Goal: Transaction & Acquisition: Download file/media

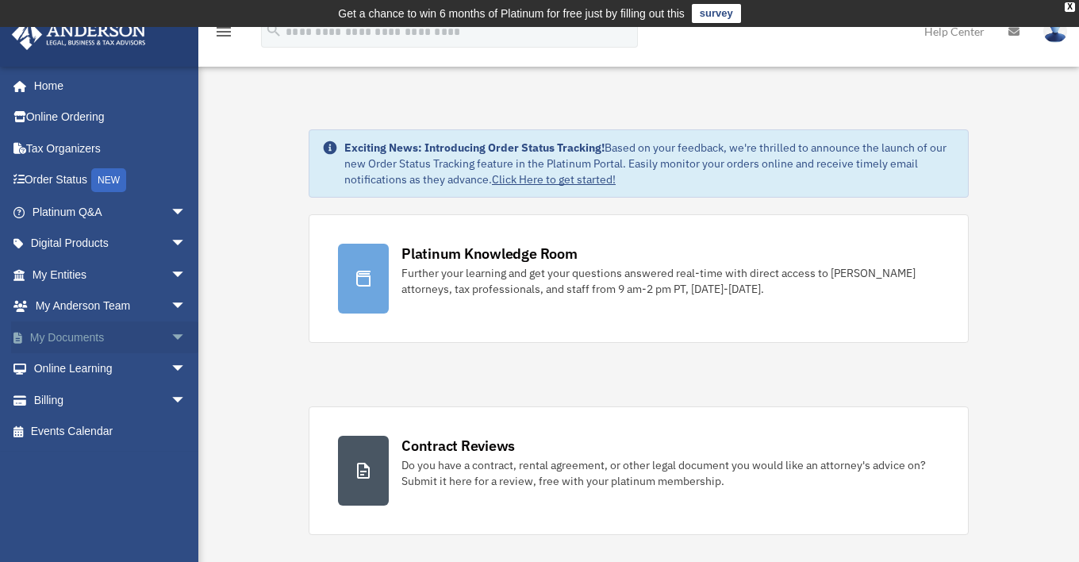
click at [171, 336] on span "arrow_drop_down" at bounding box center [187, 337] width 32 height 33
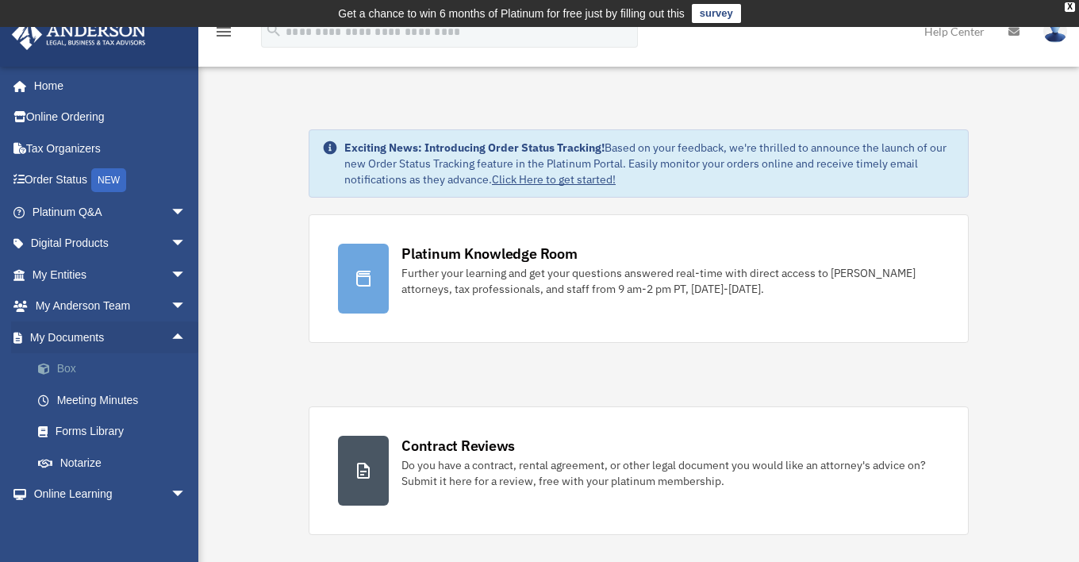
click at [63, 368] on link "Box" at bounding box center [116, 369] width 188 height 32
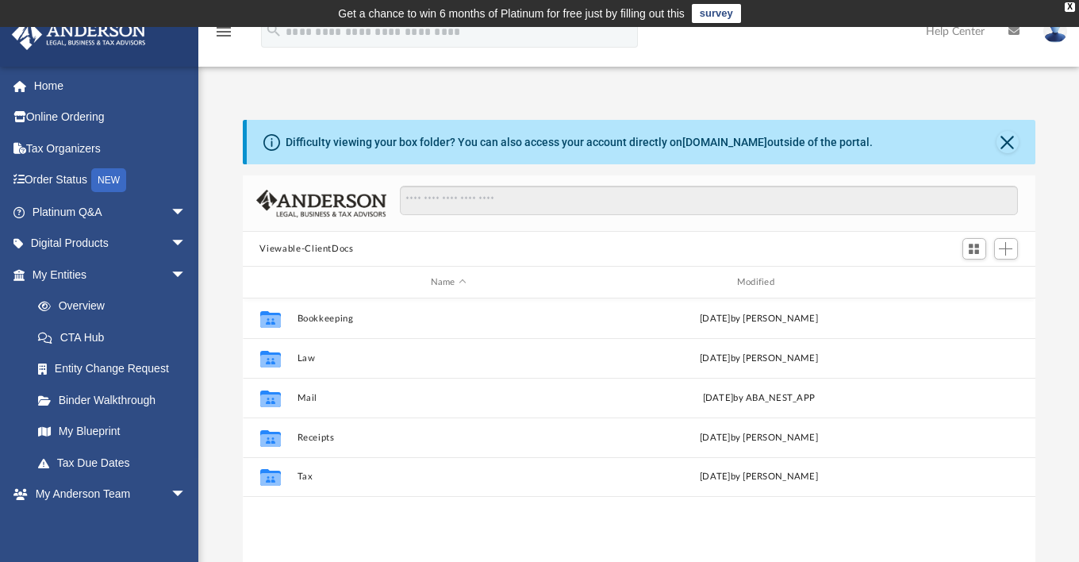
scroll to position [348, 780]
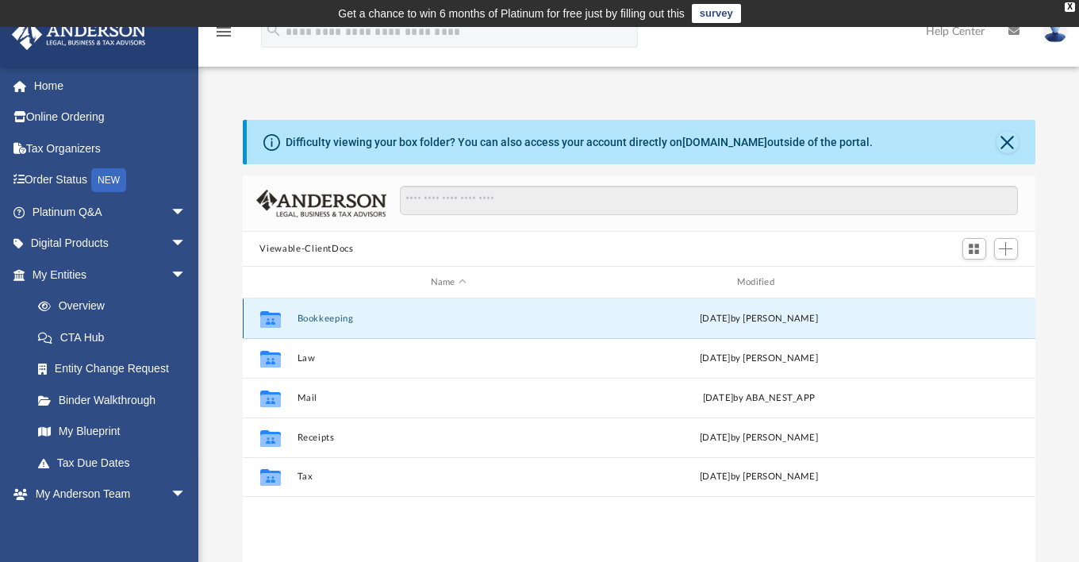
click at [313, 322] on button "Bookkeeping" at bounding box center [448, 318] width 303 height 10
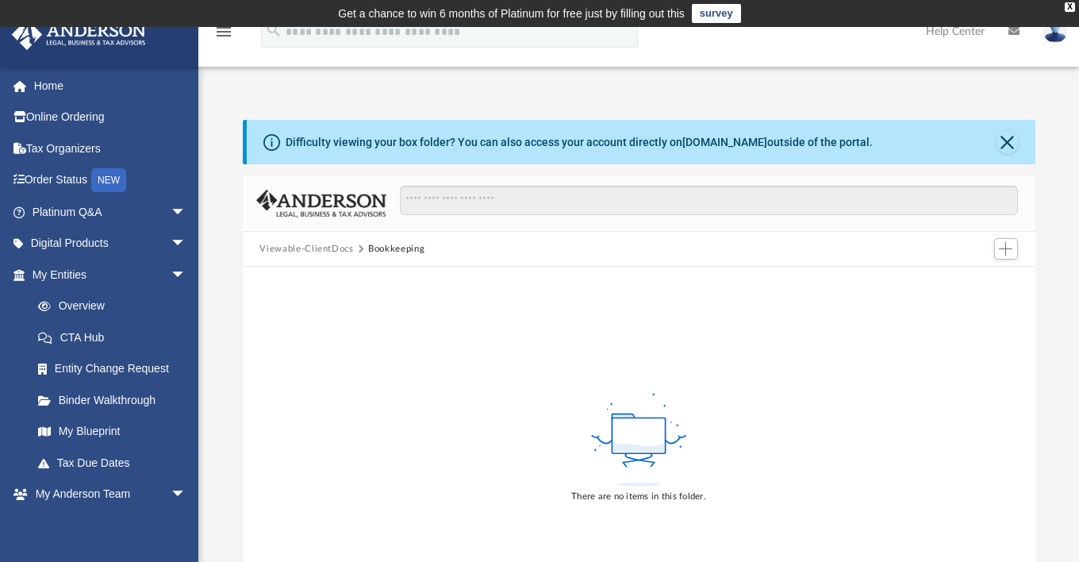
click at [323, 247] on button "Viewable-ClientDocs" at bounding box center [306, 249] width 94 height 14
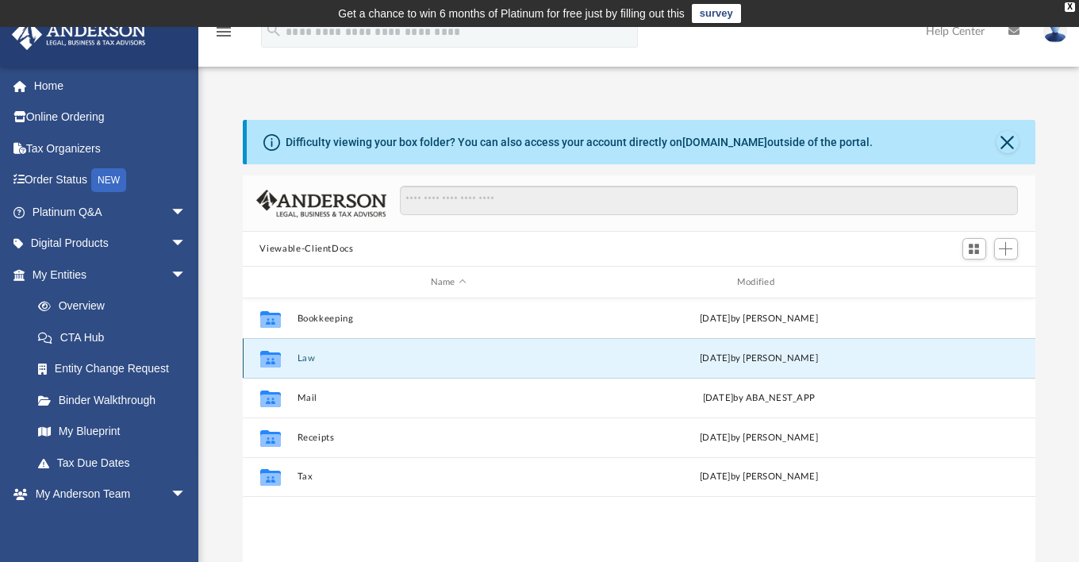
click at [304, 360] on button "Law" at bounding box center [448, 358] width 303 height 10
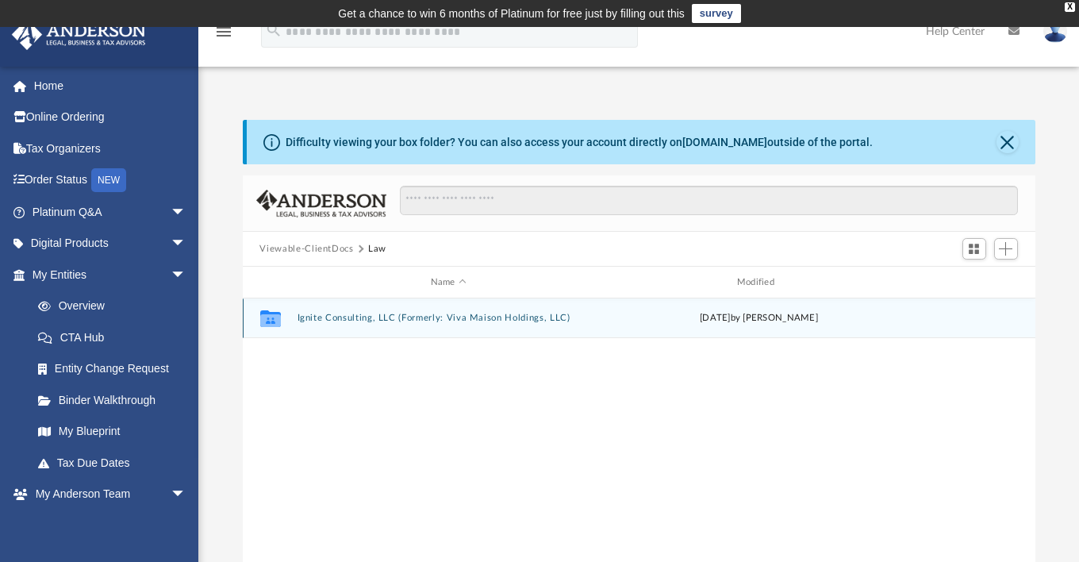
click at [357, 319] on button "Ignite Consulting, LLC (Formerly: Viva Maison Holdings, LLC)" at bounding box center [448, 318] width 303 height 10
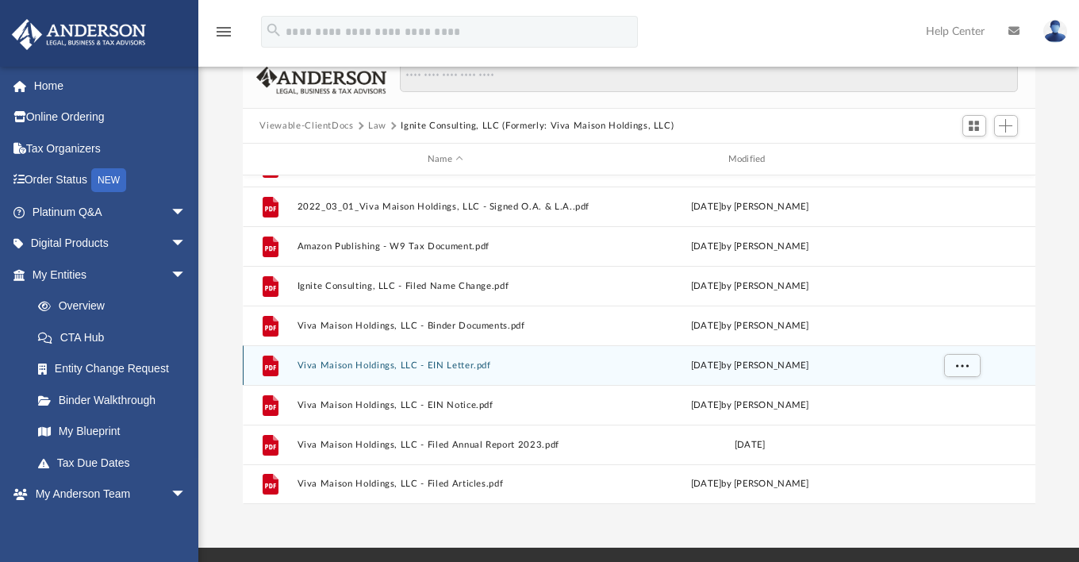
scroll to position [125, 0]
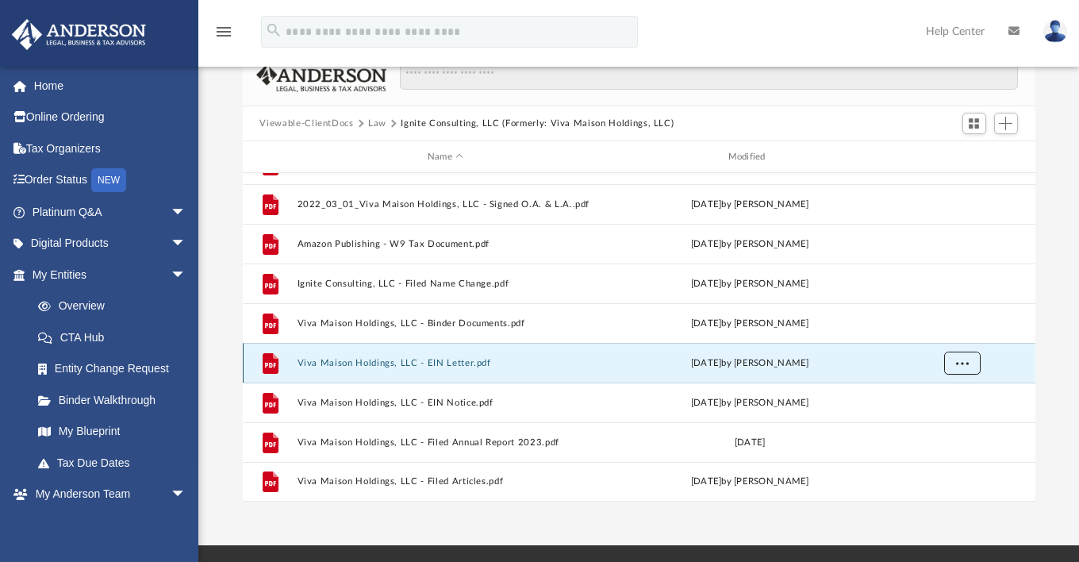
click at [978, 361] on button "More options" at bounding box center [961, 363] width 36 height 24
click at [939, 421] on li "Download" at bounding box center [947, 420] width 46 height 17
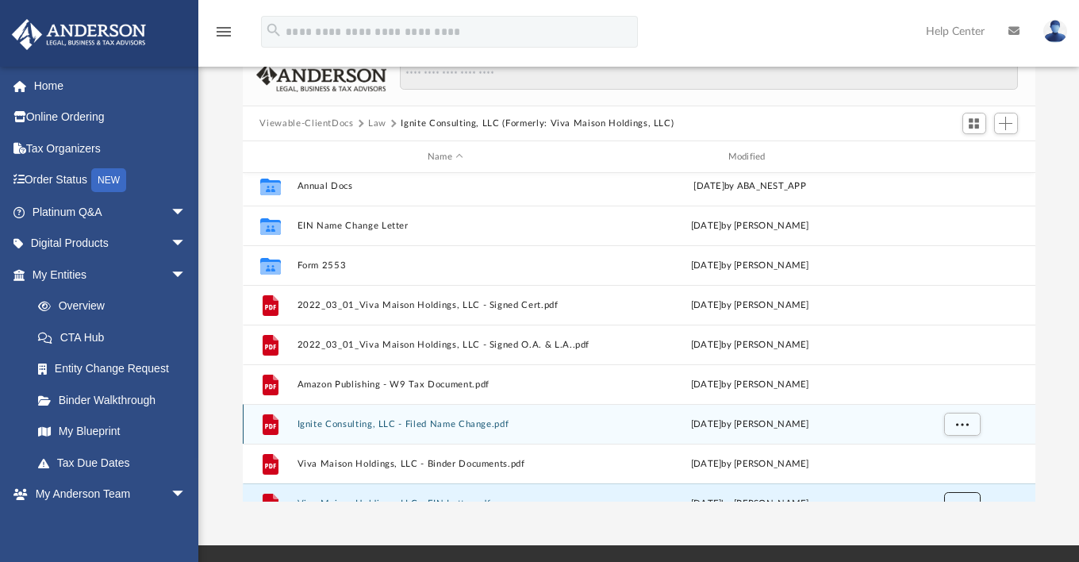
scroll to position [0, 0]
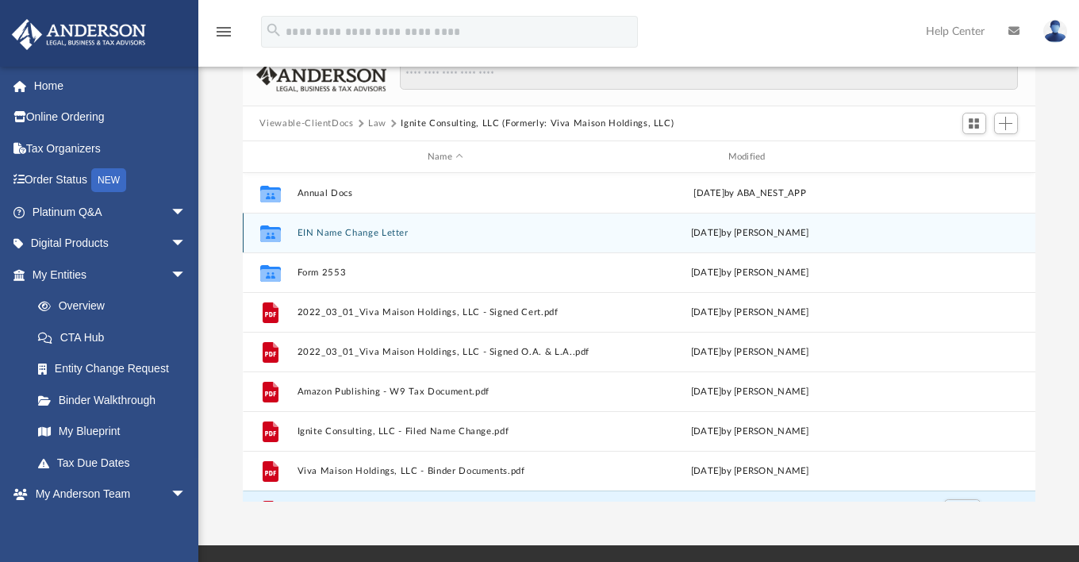
click at [373, 232] on button "EIN Name Change Letter" at bounding box center [445, 233] width 297 height 10
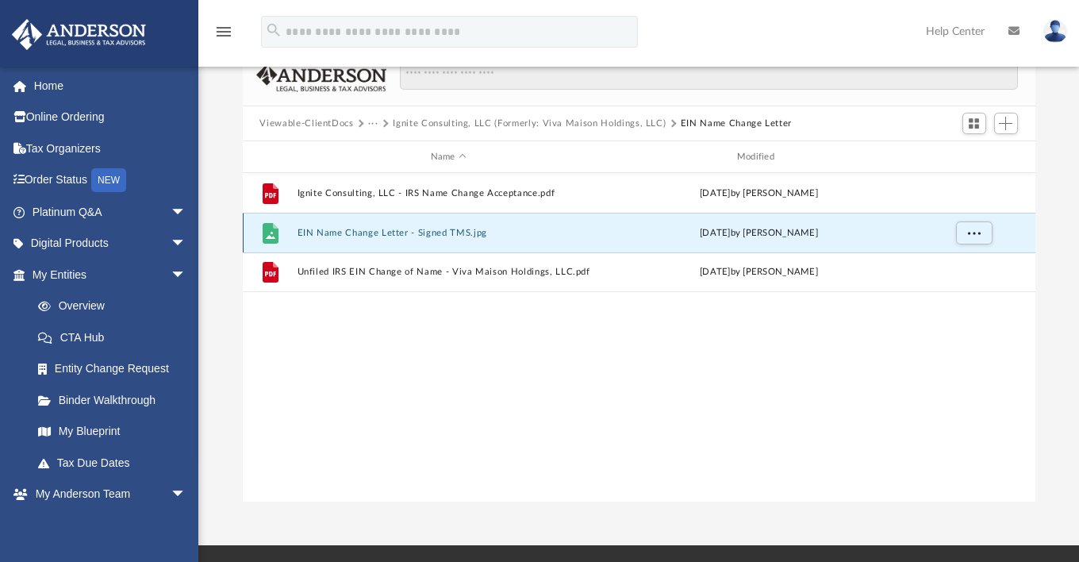
click at [373, 232] on button "EIN Name Change Letter - Signed TMS.jpg" at bounding box center [448, 233] width 303 height 10
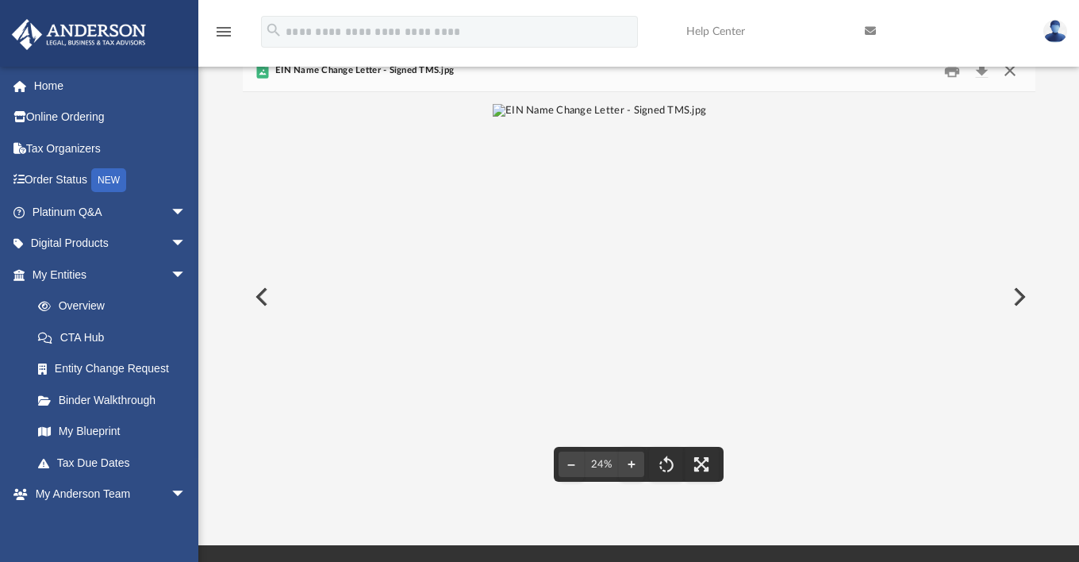
click at [1012, 75] on button "Close" at bounding box center [1010, 71] width 29 height 25
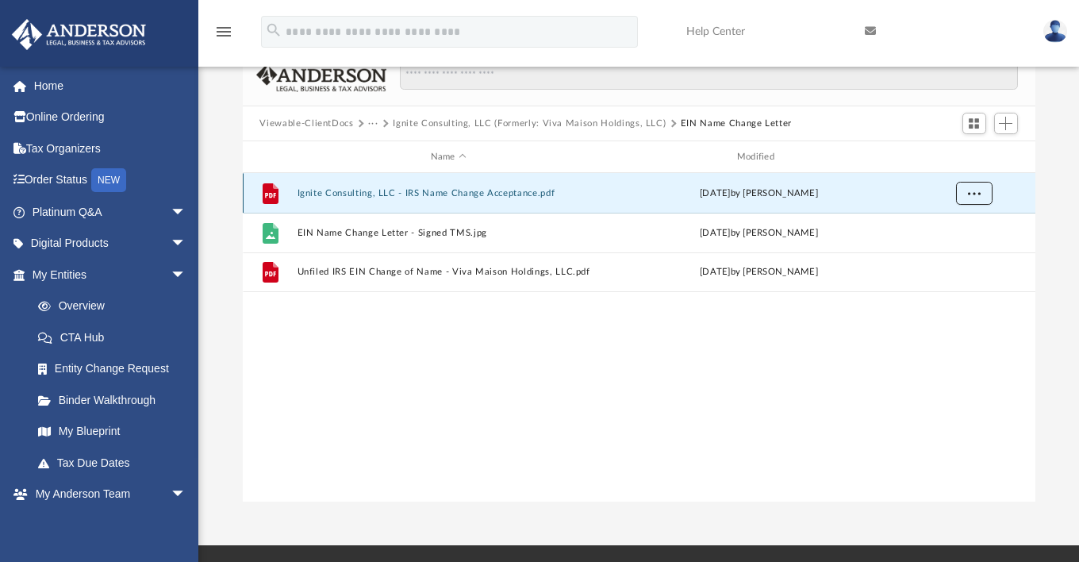
click at [974, 193] on span "More options" at bounding box center [973, 192] width 13 height 9
click at [963, 256] on li "Download" at bounding box center [959, 250] width 46 height 17
click at [444, 192] on button "Ignite Consulting, LLC - IRS Name Change Acceptance.pdf" at bounding box center [448, 193] width 303 height 10
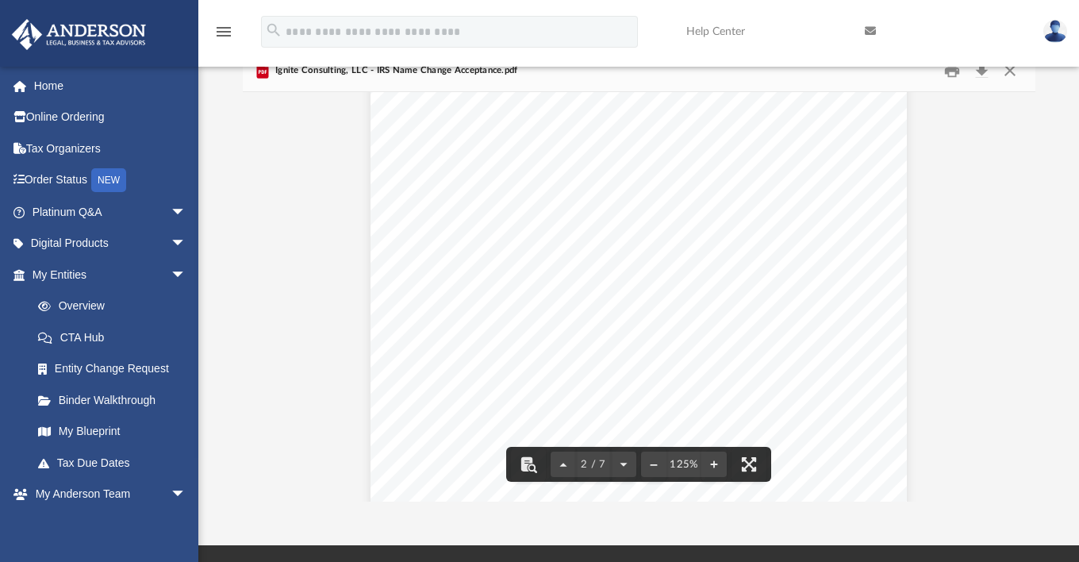
scroll to position [804, 0]
click at [1008, 73] on button "Close" at bounding box center [1010, 71] width 29 height 25
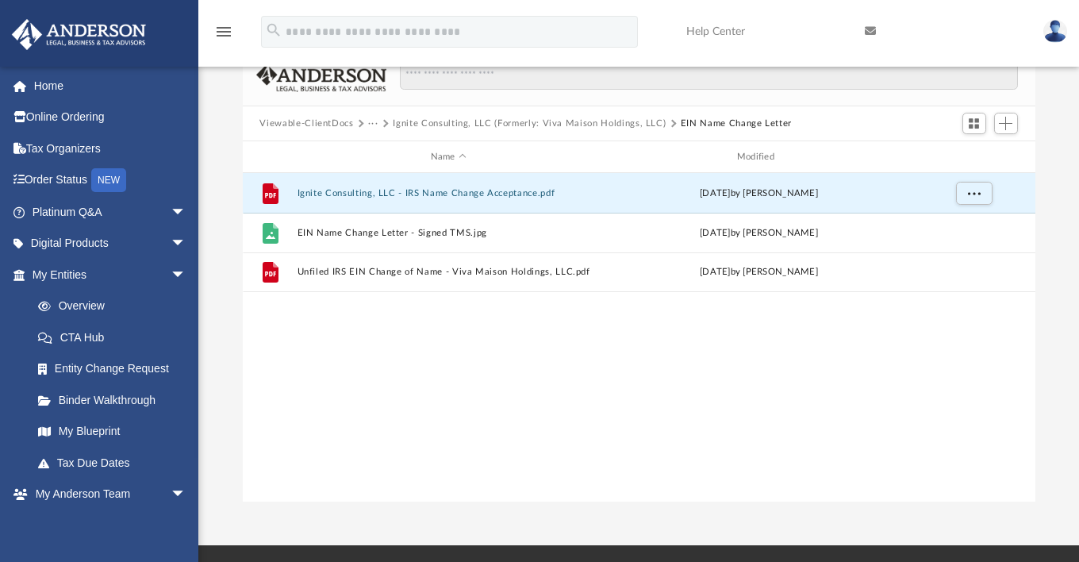
click at [609, 121] on button "Ignite Consulting, LLC (Formerly: Viva Maison Holdings, LLC)" at bounding box center [529, 124] width 273 height 14
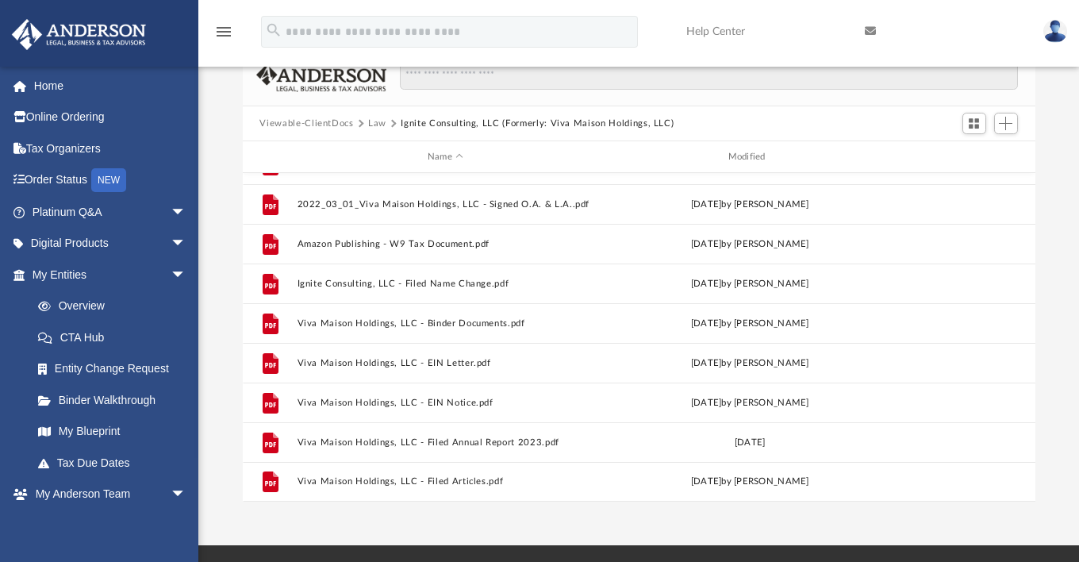
scroll to position [0, 0]
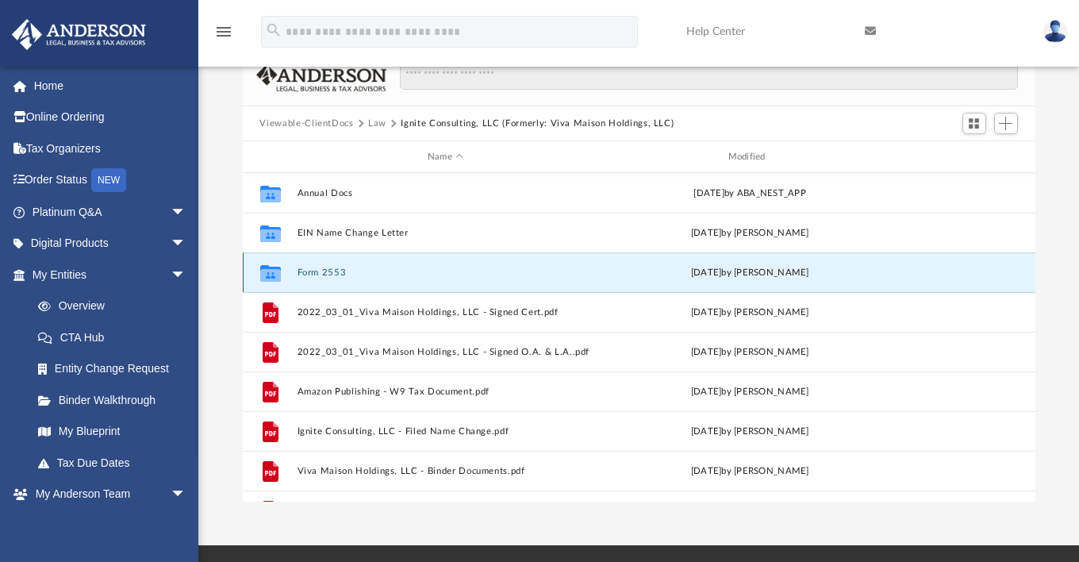
click at [320, 273] on button "Form 2553" at bounding box center [445, 272] width 297 height 10
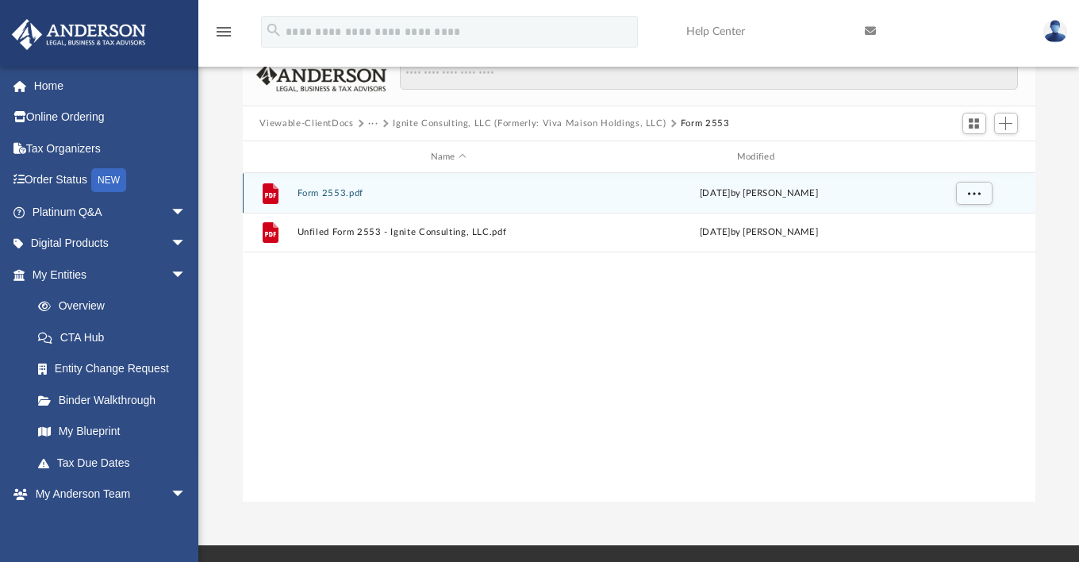
click at [326, 194] on button "Form 2553.pdf" at bounding box center [448, 193] width 303 height 10
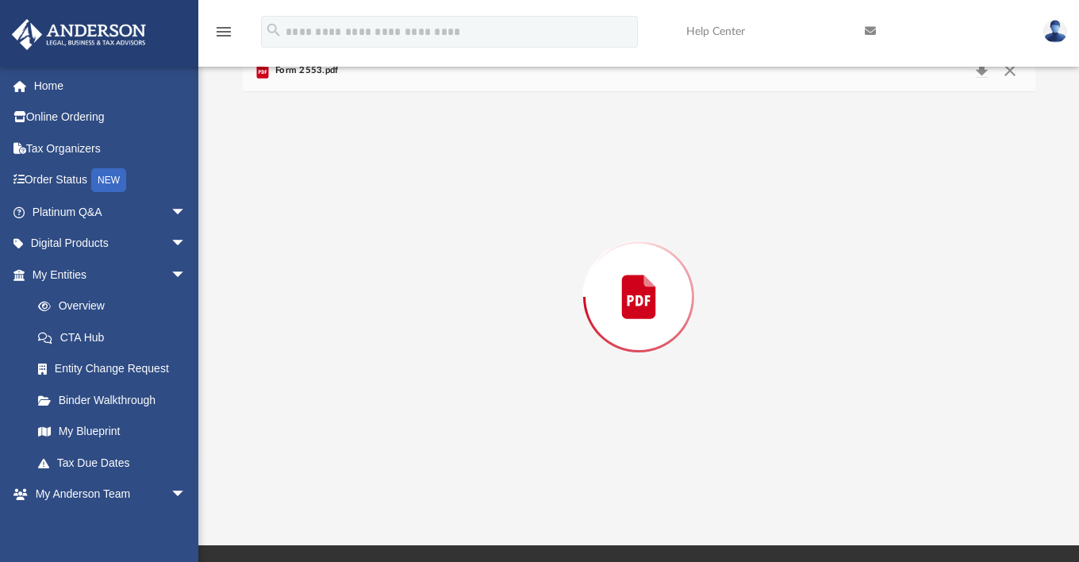
click at [326, 194] on div "Preview" at bounding box center [639, 296] width 792 height 409
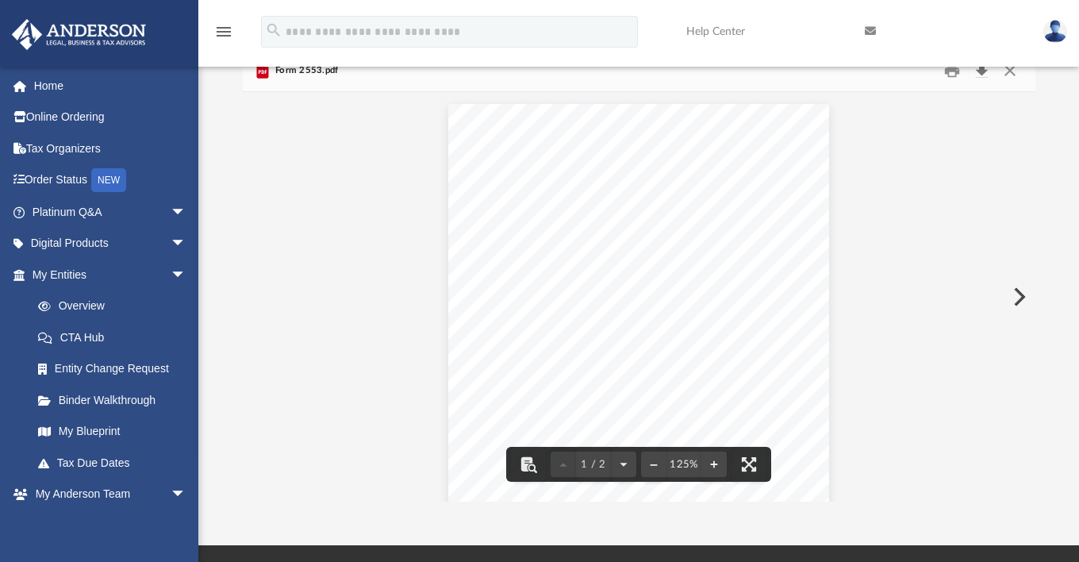
click at [980, 77] on button "Download" at bounding box center [982, 71] width 29 height 25
click at [1010, 71] on button "Close" at bounding box center [1010, 71] width 29 height 25
